Goal: Task Accomplishment & Management: Use online tool/utility

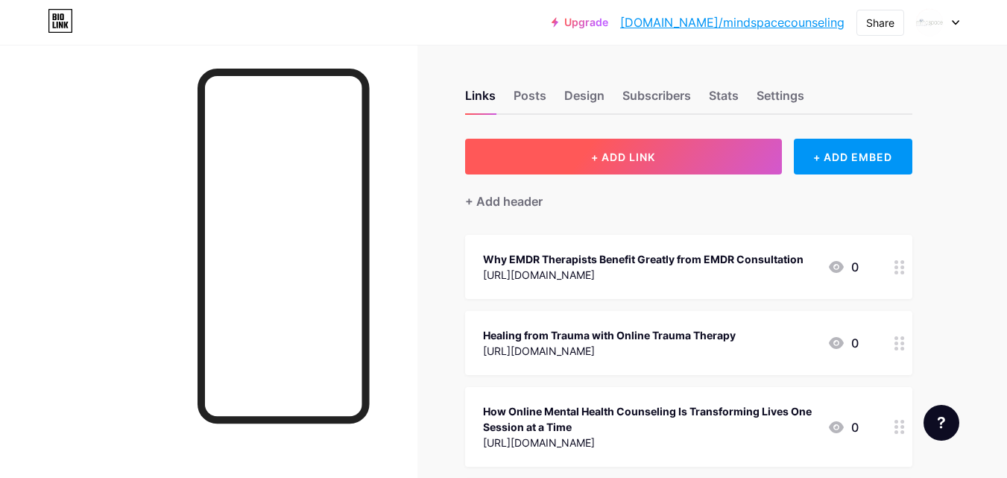
click at [651, 159] on span "+ ADD LINK" at bounding box center [623, 157] width 64 height 13
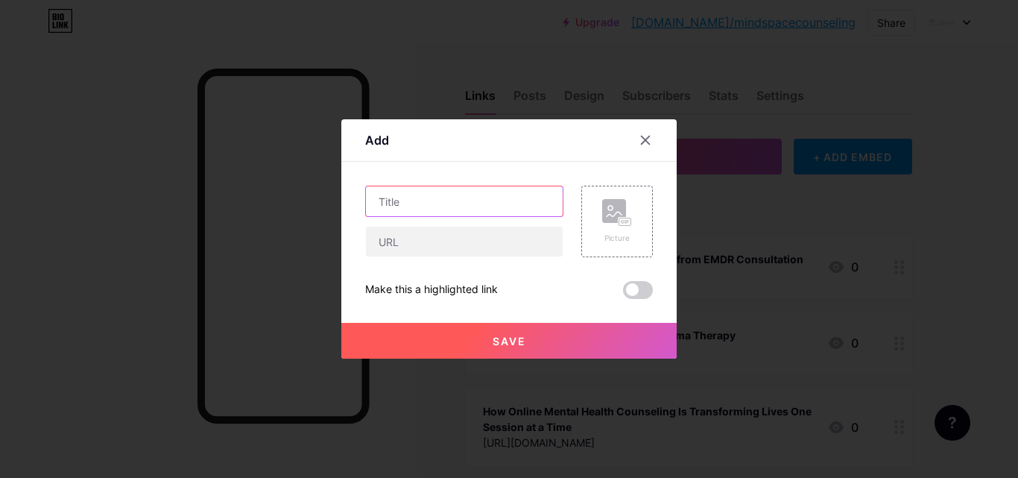
click at [393, 206] on input "text" at bounding box center [464, 201] width 197 height 30
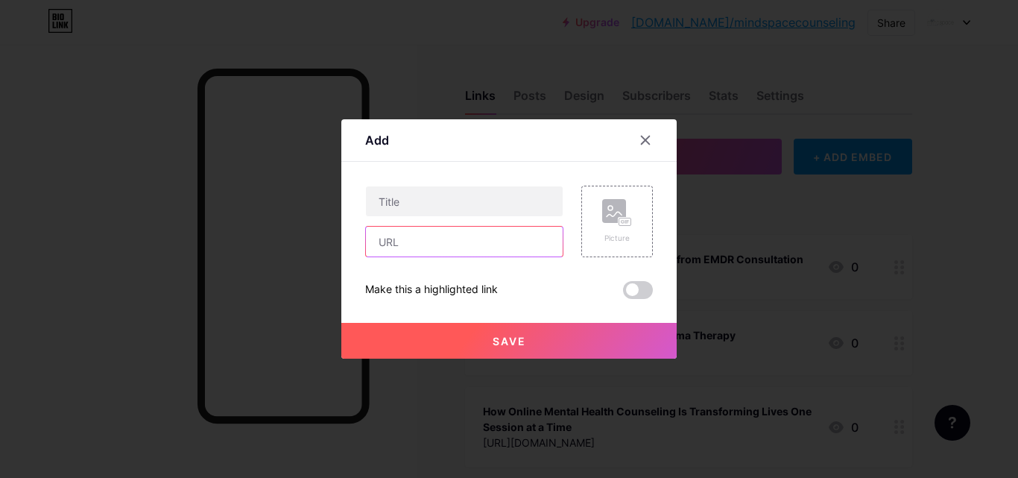
drag, startPoint x: 396, startPoint y: 242, endPoint x: 398, endPoint y: 226, distance: 16.6
click at [396, 242] on input "text" at bounding box center [464, 242] width 197 height 30
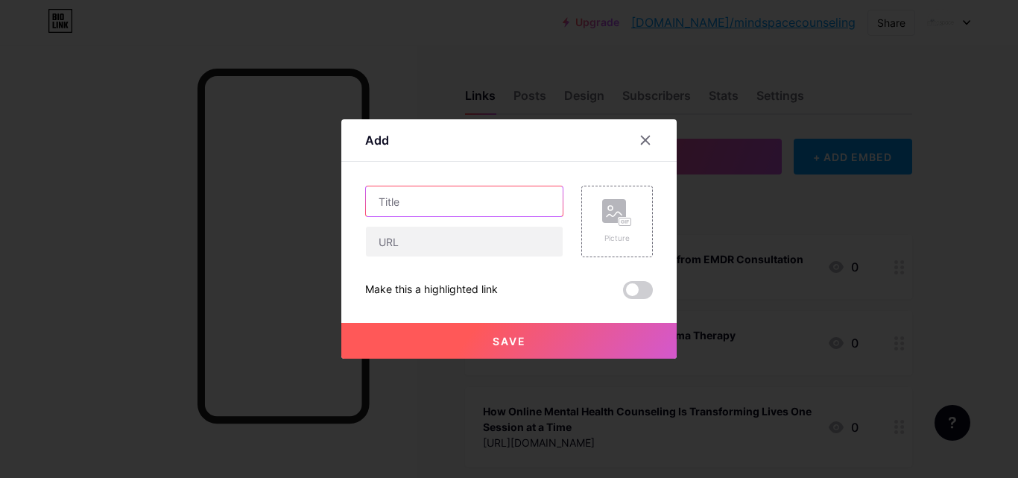
click at [404, 192] on input "text" at bounding box center [464, 201] width 197 height 30
click at [404, 208] on input "text" at bounding box center [464, 201] width 197 height 30
paste input "Finding Hope and Healing with Therapists in [GEOGRAPHIC_DATA]"
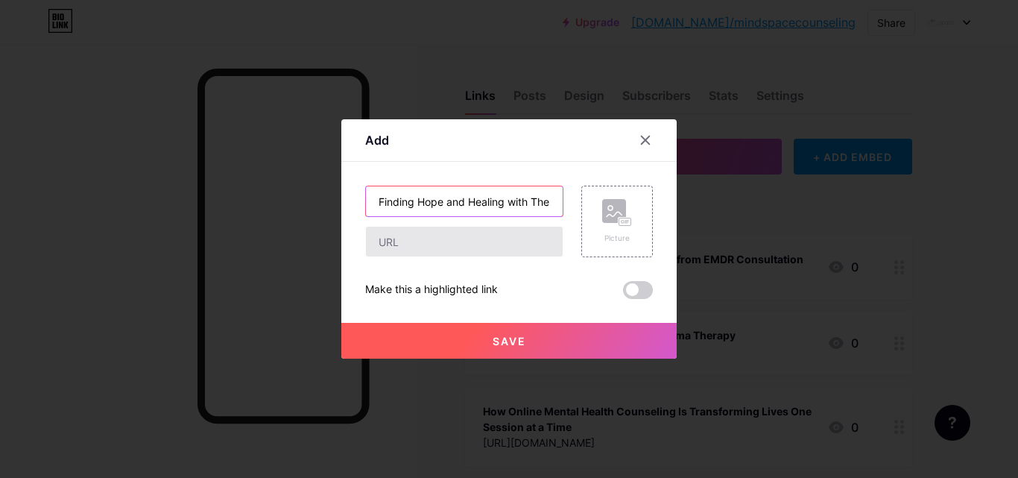
scroll to position [0, 122]
type input "Finding Hope and Healing with Therapists in [GEOGRAPHIC_DATA]"
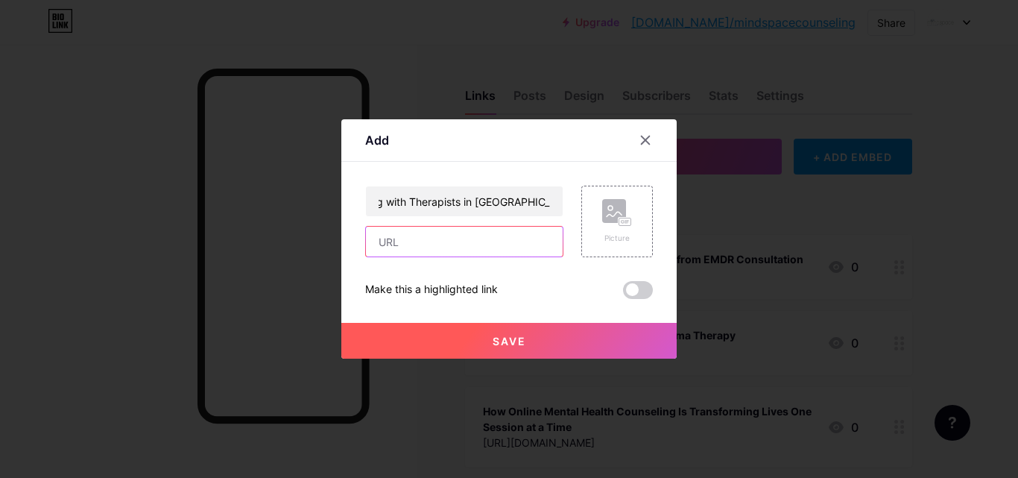
scroll to position [0, 0]
click at [405, 252] on input "text" at bounding box center [464, 242] width 197 height 30
paste input "[URL][DOMAIN_NAME]"
type input "[URL][DOMAIN_NAME]"
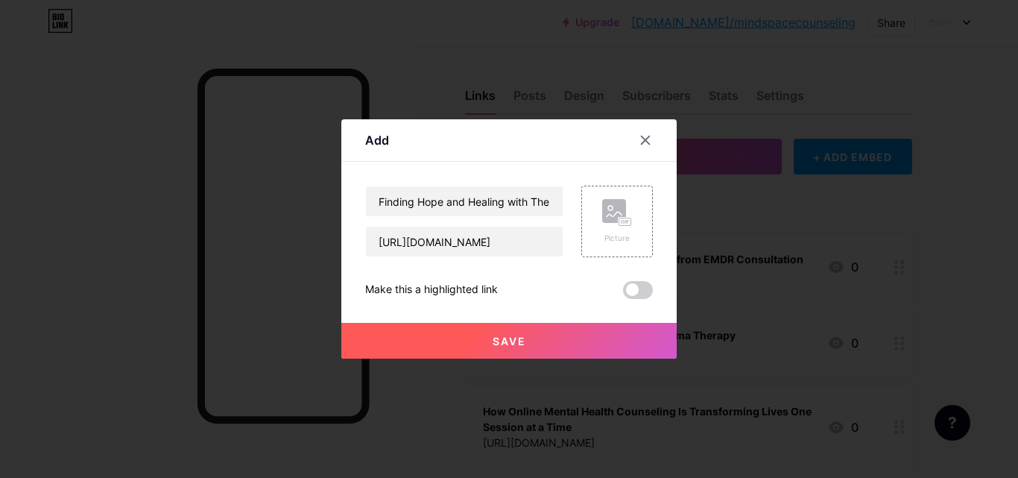
click at [445, 331] on button "Save" at bounding box center [508, 341] width 335 height 36
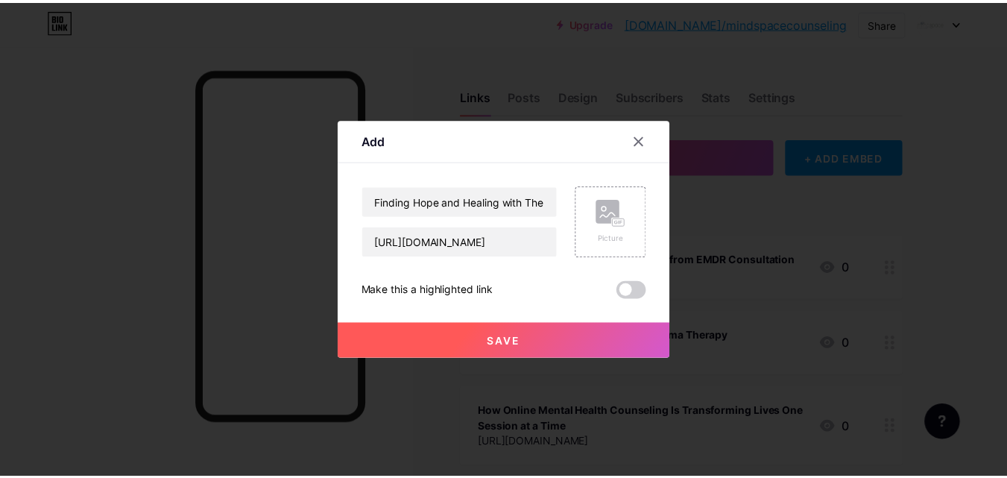
scroll to position [0, 0]
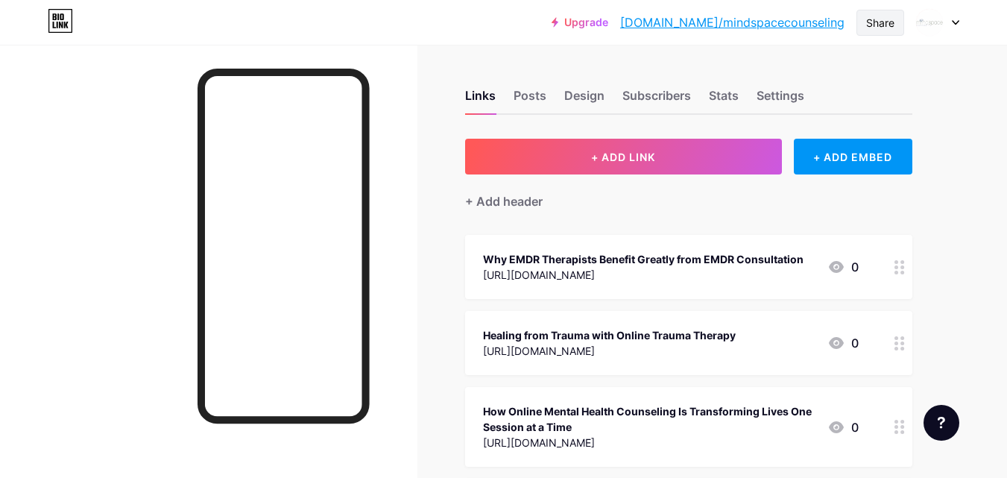
click at [877, 17] on div "Share" at bounding box center [880, 23] width 28 height 16
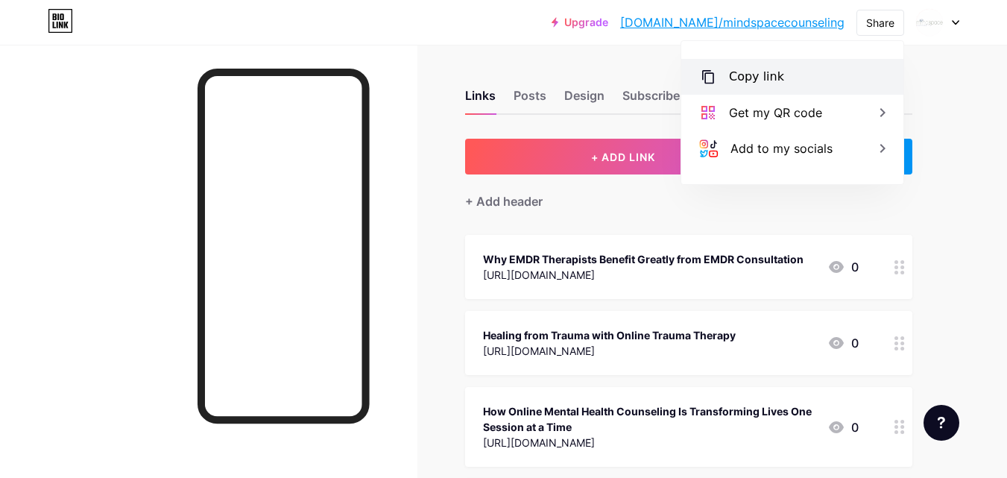
click at [789, 70] on div "Copy link" at bounding box center [792, 77] width 222 height 36
